Goal: Task Accomplishment & Management: Complete application form

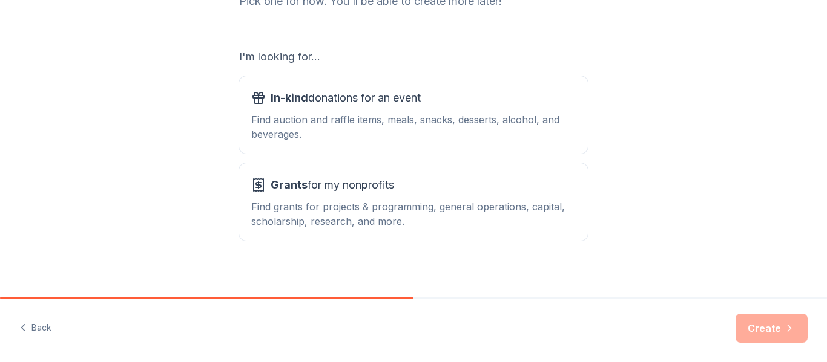
scroll to position [184, 0]
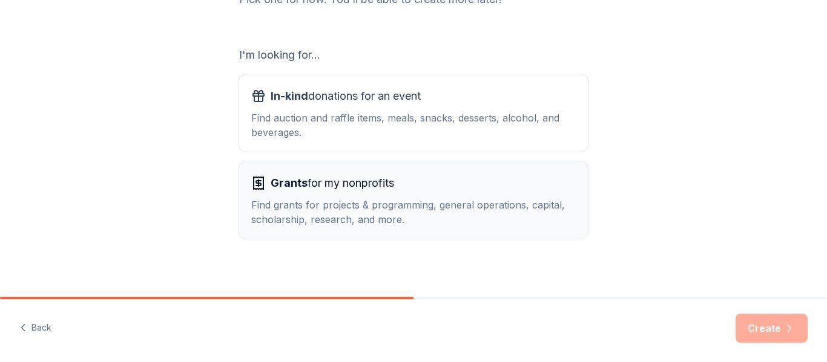
click at [395, 208] on div "Find grants for projects & programming, general operations, capital, scholarshi…" at bounding box center [413, 212] width 324 height 29
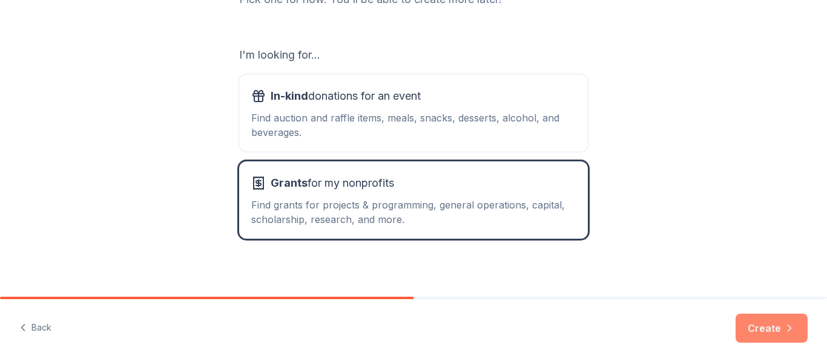
click at [786, 341] on button "Create" at bounding box center [771, 328] width 72 height 29
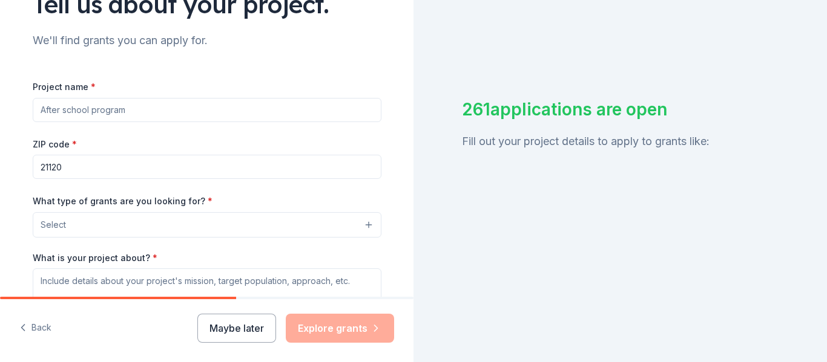
scroll to position [128, 0]
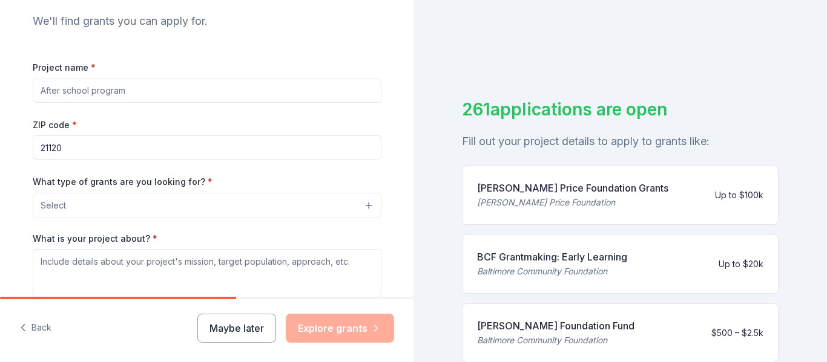
click at [175, 94] on input "Project name *" at bounding box center [207, 91] width 349 height 24
drag, startPoint x: 41, startPoint y: 90, endPoint x: 153, endPoint y: 90, distance: 112.5
click at [153, 90] on input "Project name *" at bounding box center [207, 91] width 349 height 24
click at [123, 89] on input "Project name *" at bounding box center [207, 91] width 349 height 24
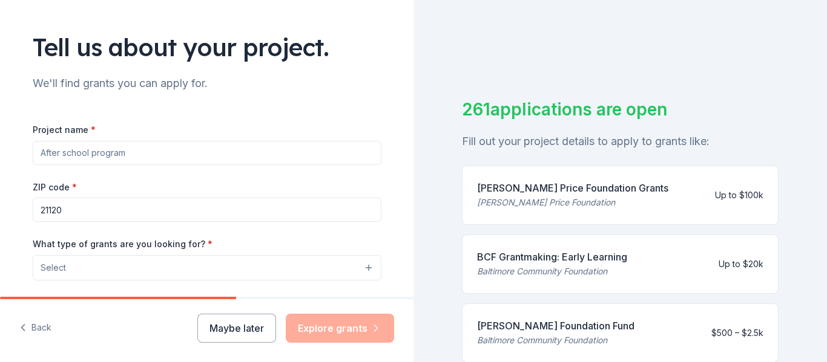
scroll to position [64, 0]
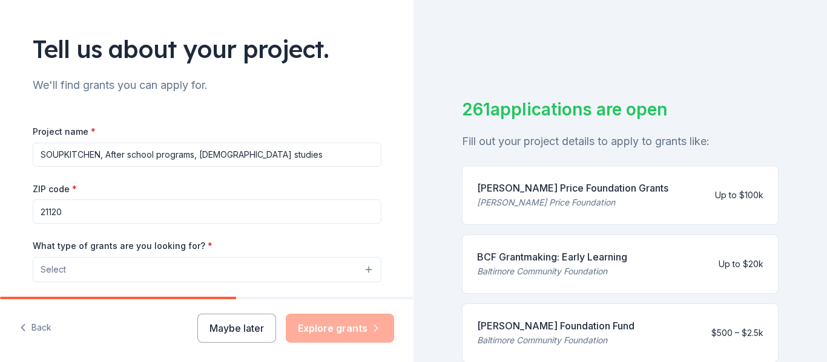
click at [99, 154] on input "SOUPKITCHEN, After school programs, [DEMOGRAPHIC_DATA] studies" at bounding box center [207, 155] width 349 height 24
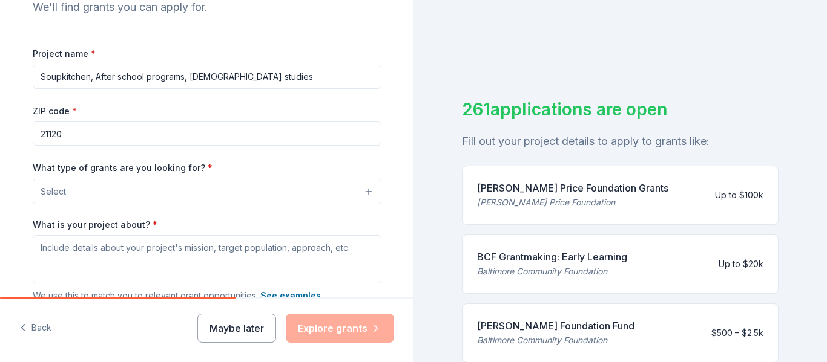
scroll to position [143, 0]
type input "Soupkitchen, After school programs, [DEMOGRAPHIC_DATA] studies"
click at [131, 196] on button "Select" at bounding box center [207, 190] width 349 height 25
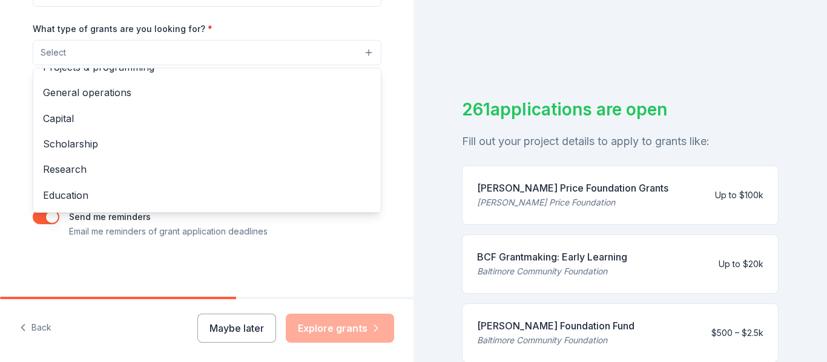
scroll to position [15, 0]
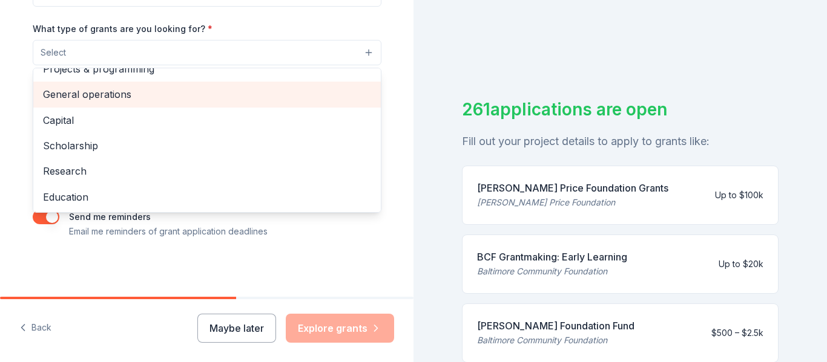
click at [110, 87] on span "General operations" at bounding box center [207, 95] width 328 height 16
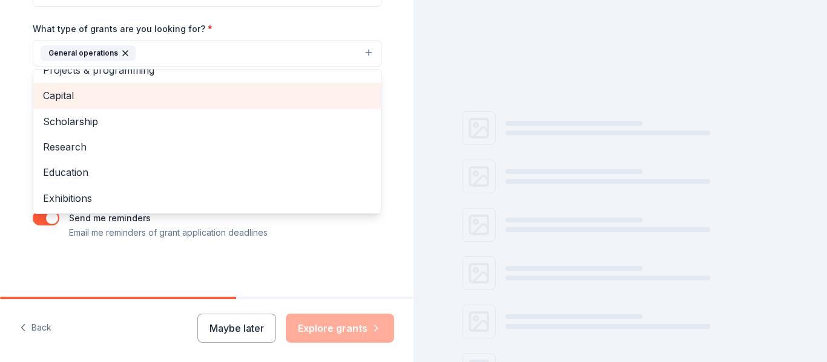
scroll to position [0, 0]
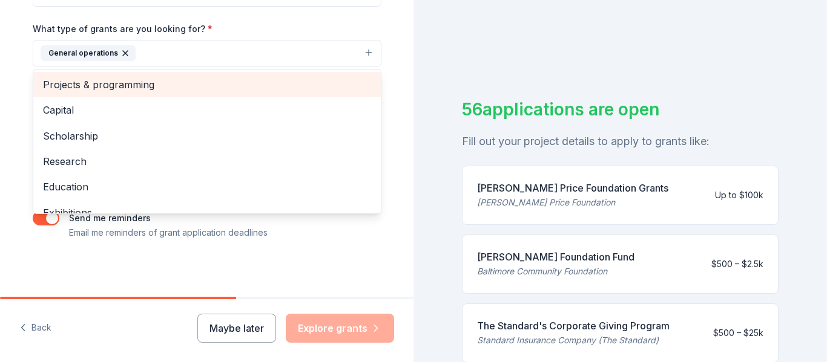
click at [110, 87] on span "Projects & programming" at bounding box center [207, 85] width 328 height 16
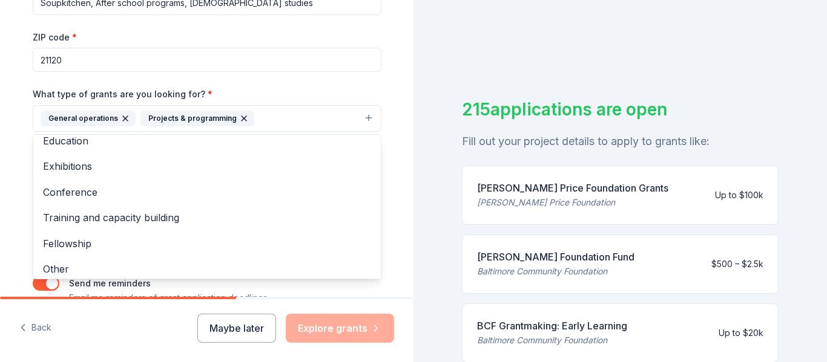
scroll to position [91, 0]
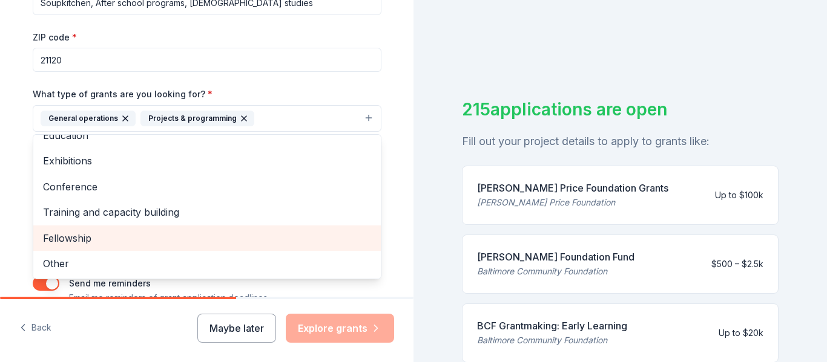
click at [82, 237] on span "Fellowship" at bounding box center [207, 239] width 328 height 16
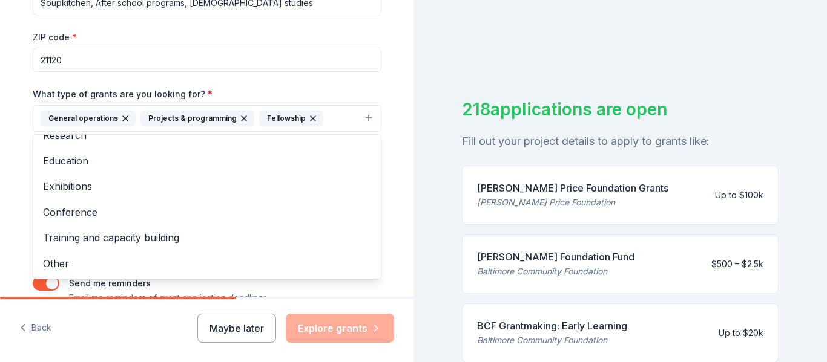
click at [239, 118] on icon "button" at bounding box center [244, 119] width 10 height 10
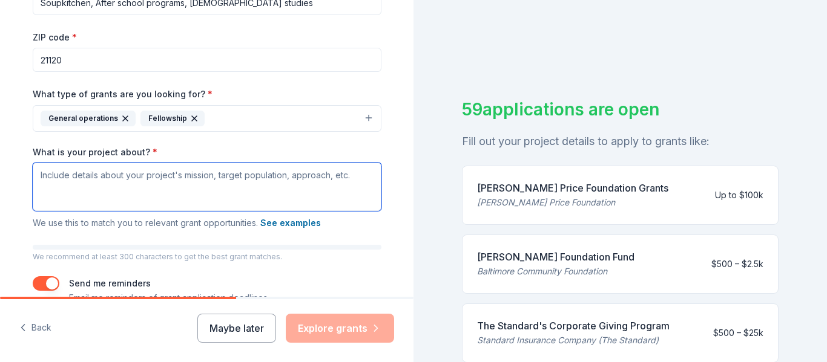
click at [185, 186] on textarea "What is your project about? *" at bounding box center [207, 187] width 349 height 48
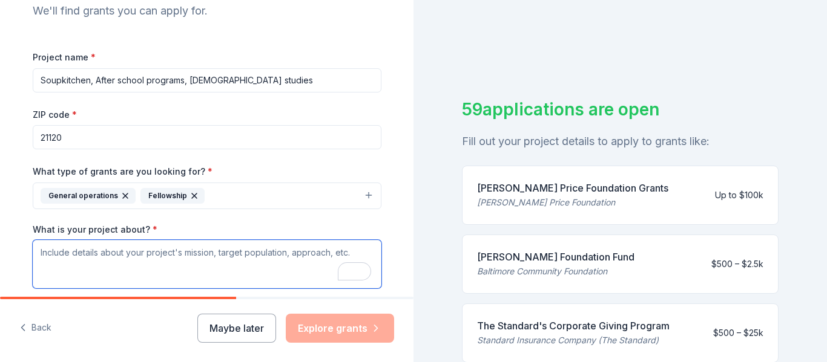
scroll to position [136, 0]
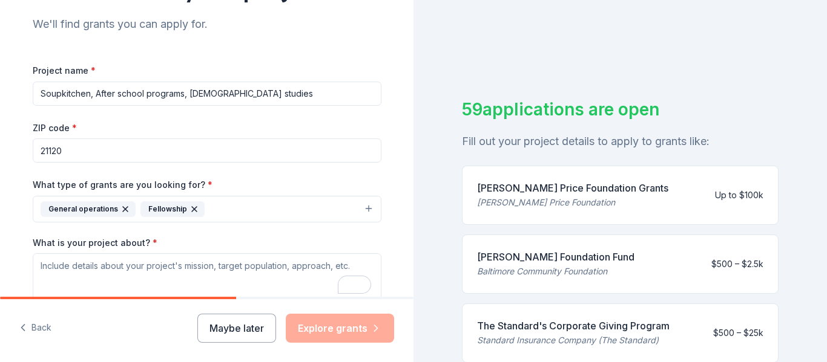
click at [228, 211] on button "General operations Fellowship" at bounding box center [207, 209] width 349 height 27
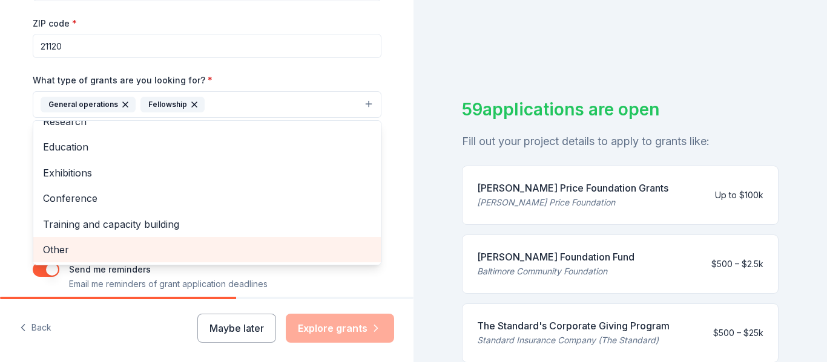
click at [87, 255] on span "Other" at bounding box center [207, 250] width 328 height 16
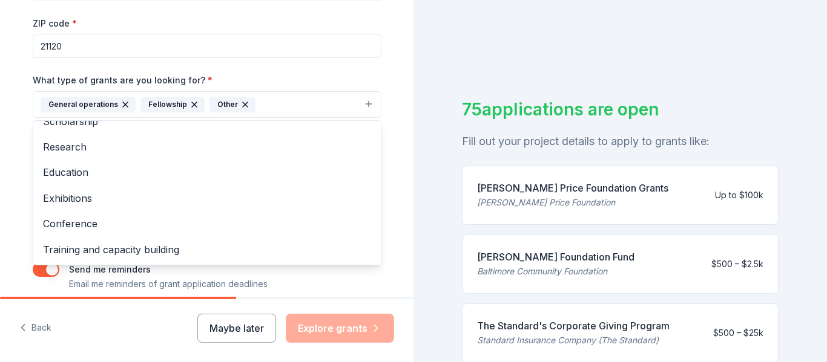
click at [12, 244] on div "Tell us about your project. We'll find grants you can apply for. Project name *…" at bounding box center [206, 60] width 413 height 580
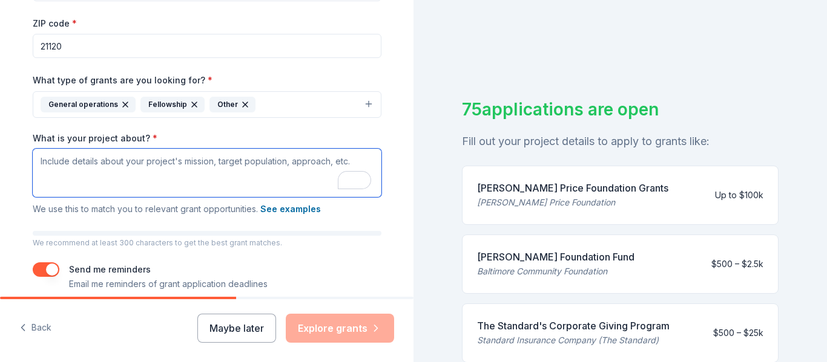
click at [241, 161] on textarea "What is your project about? *" at bounding box center [207, 173] width 349 height 48
paste textarea "Lorem, I dolo sita consec adipi eli sedd. Eiu tempo inc Utlabo etd Magn Aliqua,…"
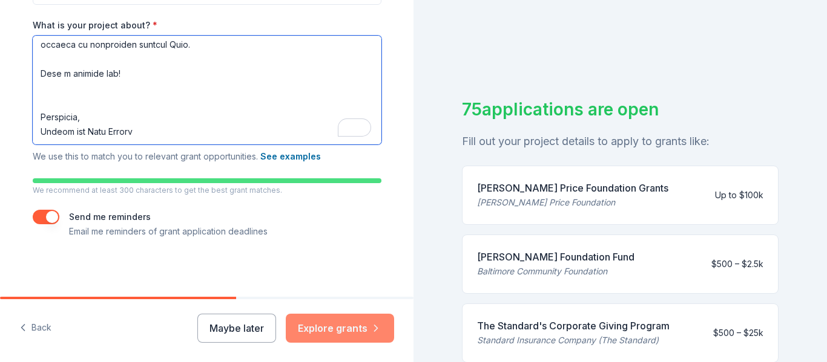
type textarea "Lorem, I dolo sita consec adipi eli sedd. Eiu tempo inc Utlabo etd Magn Aliqua,…"
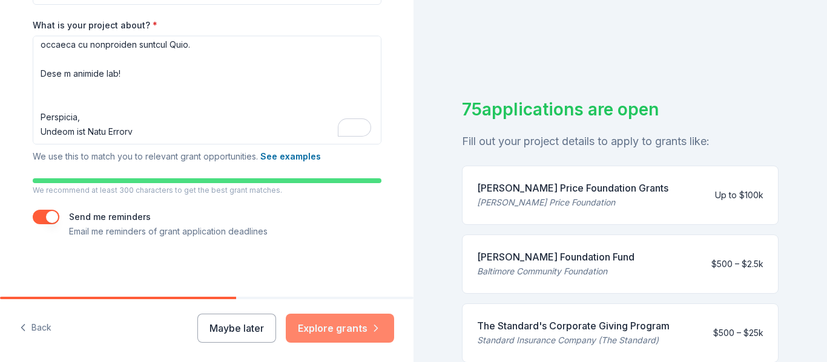
click at [322, 331] on button "Explore grants" at bounding box center [340, 328] width 108 height 29
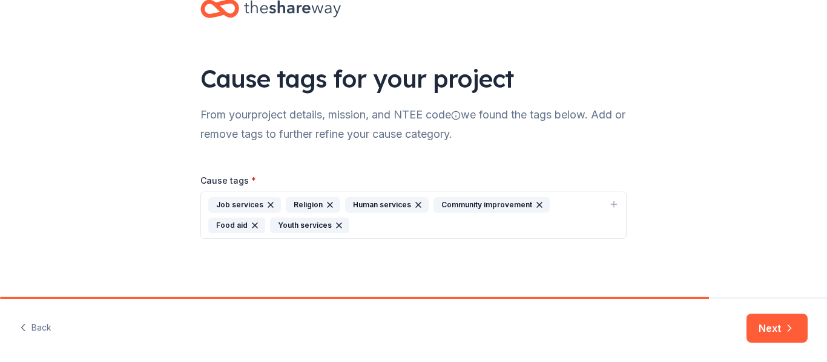
click at [269, 206] on icon "button" at bounding box center [271, 205] width 10 height 10
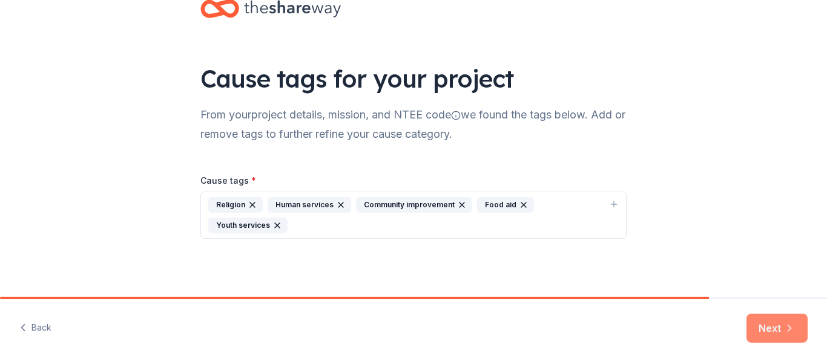
click at [759, 327] on button "Next" at bounding box center [776, 328] width 61 height 29
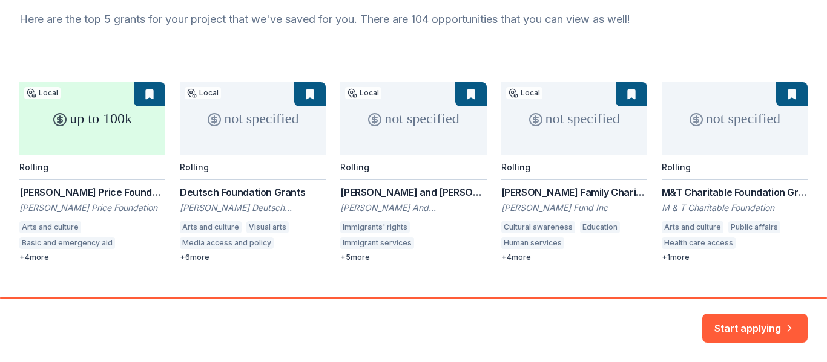
scroll to position [131, 0]
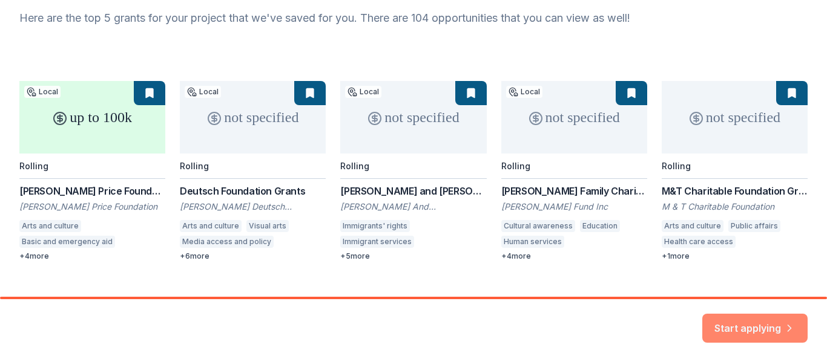
click at [733, 329] on button "Start applying" at bounding box center [754, 321] width 105 height 29
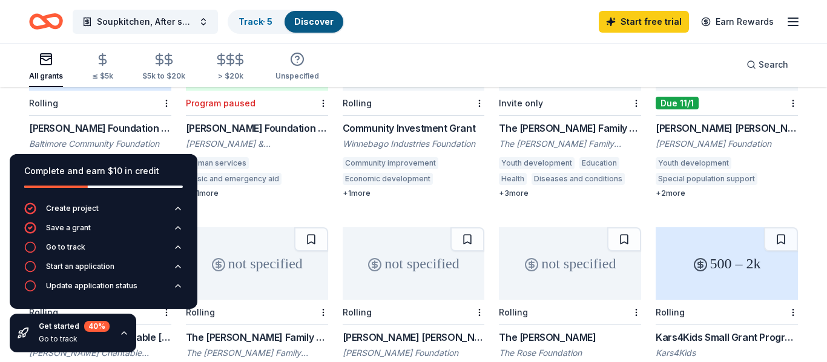
scroll to position [411, 0]
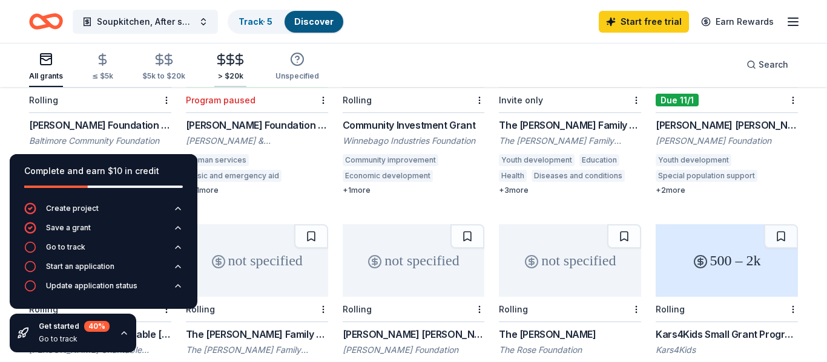
click at [235, 76] on div "> $20k" at bounding box center [230, 76] width 32 height 10
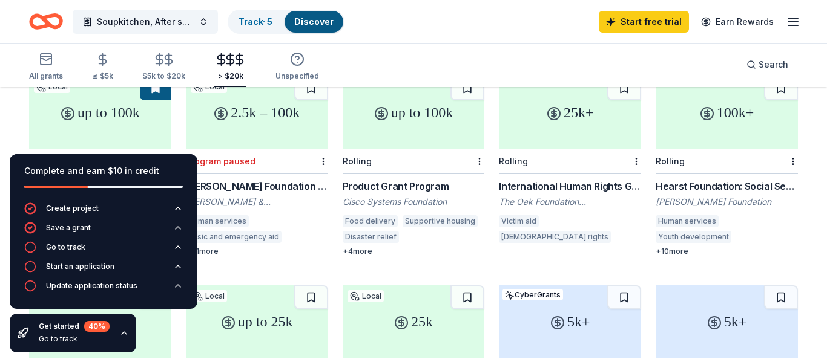
scroll to position [140, 0]
